Goal: Navigation & Orientation: Find specific page/section

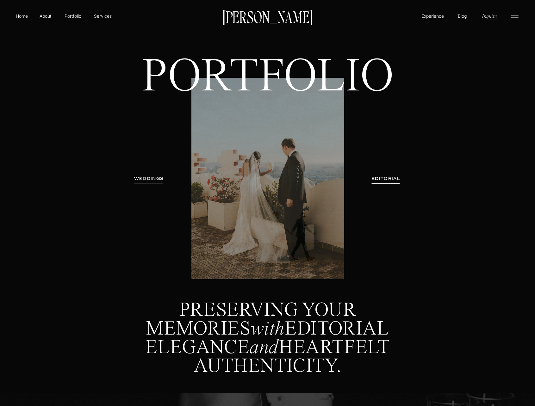
click at [426, 14] on p "Experience" at bounding box center [432, 16] width 24 height 7
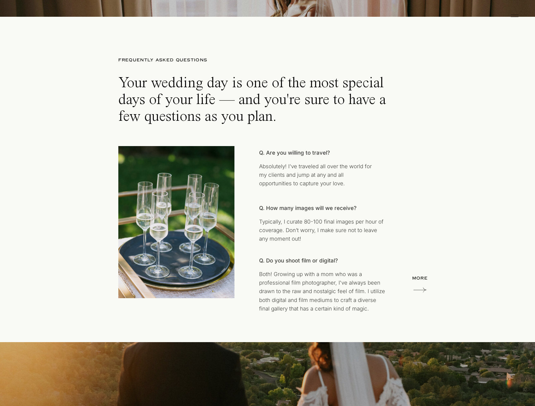
scroll to position [3799, 0]
click at [417, 285] on icon at bounding box center [419, 289] width 13 height 13
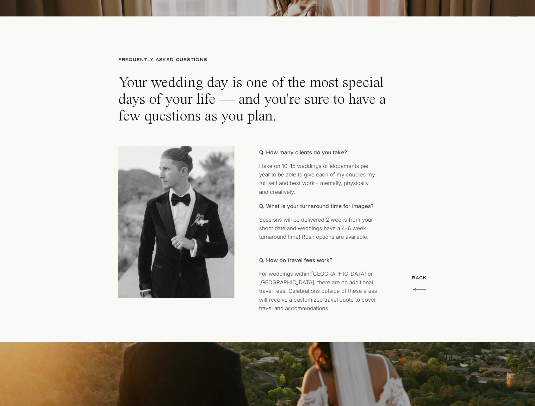
click at [420, 286] on icon at bounding box center [419, 289] width 13 height 13
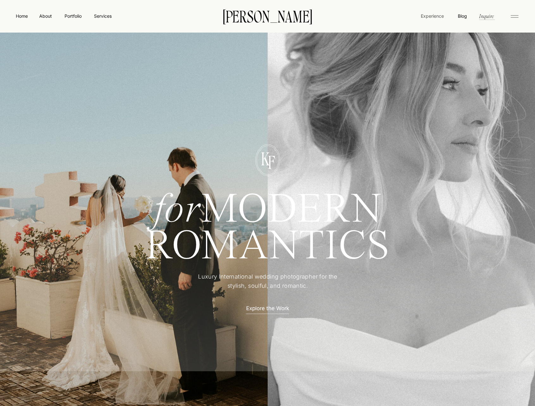
click at [433, 16] on nav "Experience" at bounding box center [432, 16] width 24 height 7
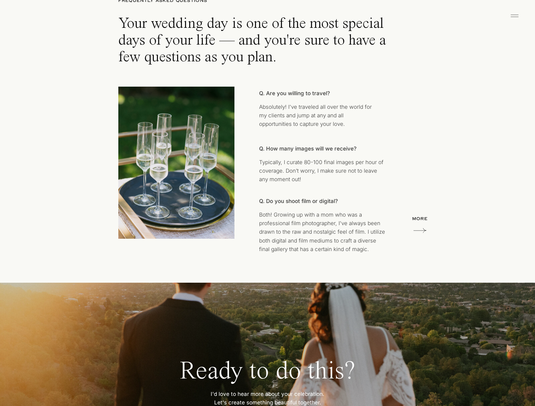
scroll to position [3853, 0]
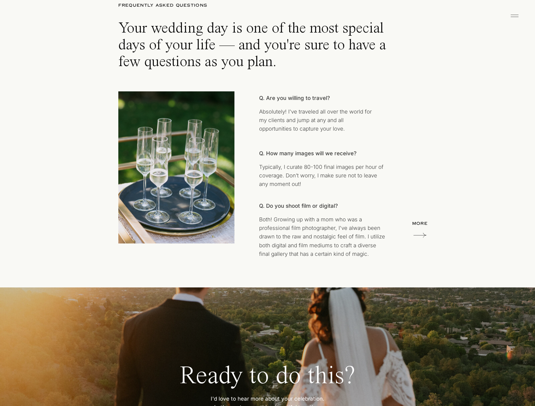
click at [423, 234] on icon at bounding box center [419, 235] width 13 height 13
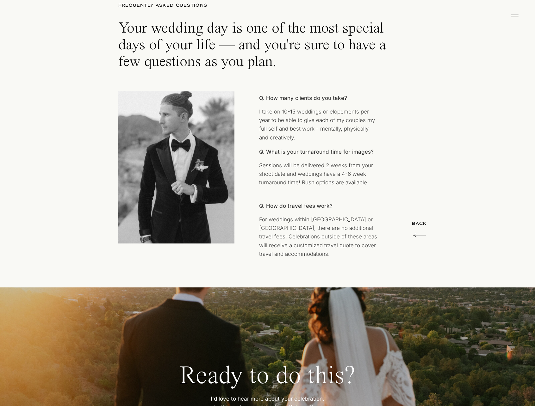
click at [414, 237] on icon at bounding box center [419, 235] width 13 height 13
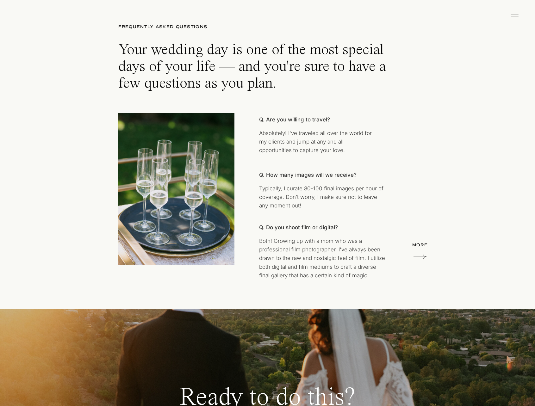
scroll to position [3833, 0]
